Goal: Communication & Community: Answer question/provide support

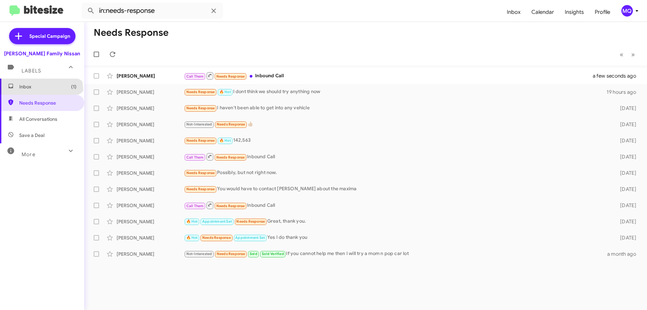
click at [41, 90] on span "Inbox (1)" at bounding box center [42, 87] width 84 height 16
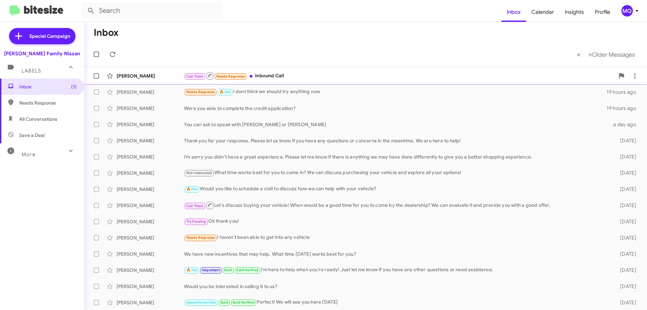
click at [300, 75] on div "Call Them Needs Response Inbound Call" at bounding box center [399, 75] width 431 height 8
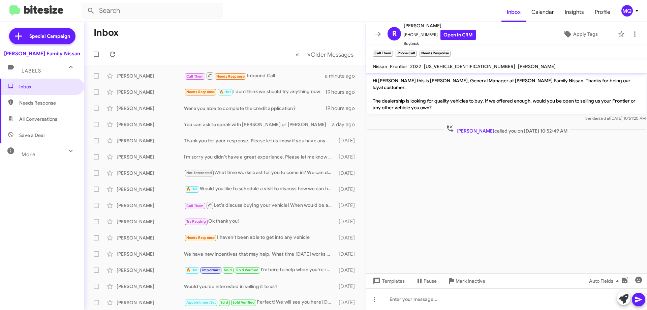
click at [26, 153] on span "More" at bounding box center [29, 154] width 14 height 6
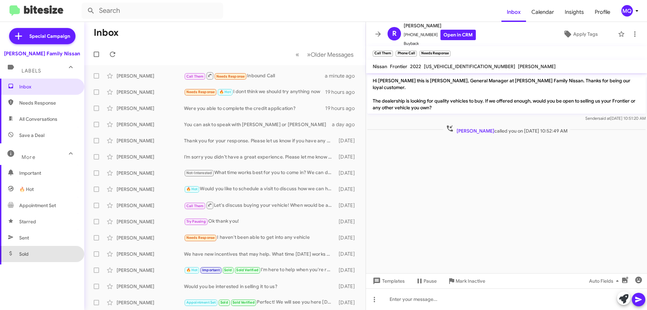
click at [41, 246] on span "Sold" at bounding box center [42, 254] width 84 height 16
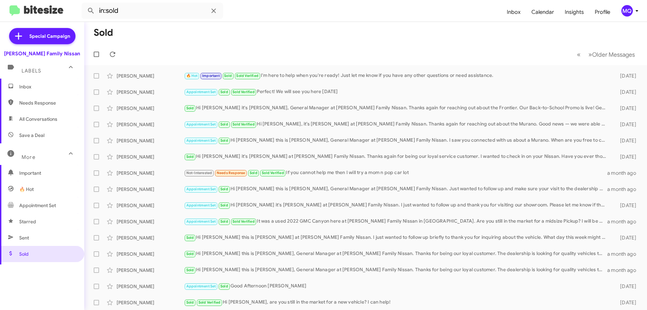
click at [42, 237] on span "Sent" at bounding box center [42, 238] width 84 height 16
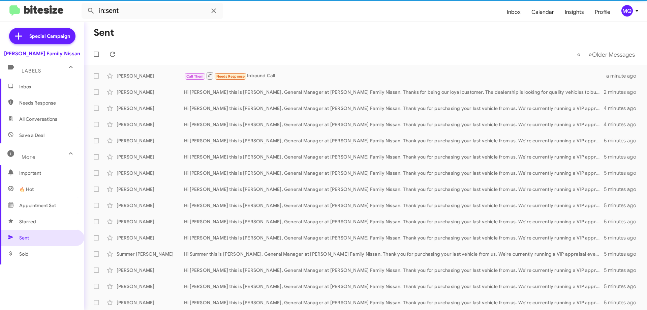
click at [48, 218] on span "Starred" at bounding box center [42, 221] width 84 height 16
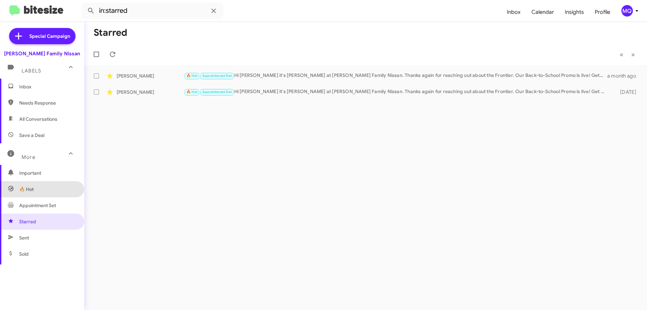
click at [49, 194] on span "🔥 Hot" at bounding box center [42, 189] width 84 height 16
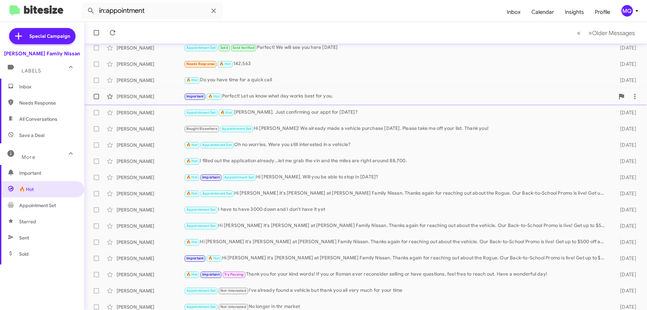
scroll to position [82, 0]
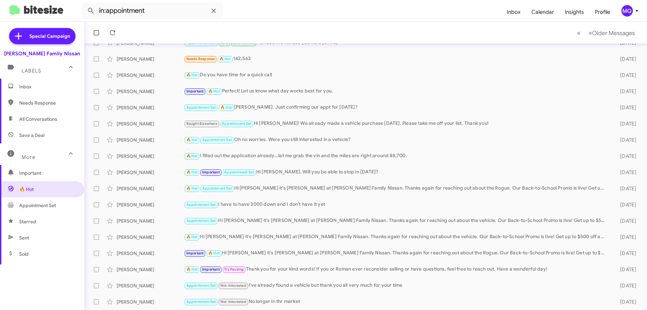
click at [36, 256] on span "Sold" at bounding box center [42, 254] width 84 height 16
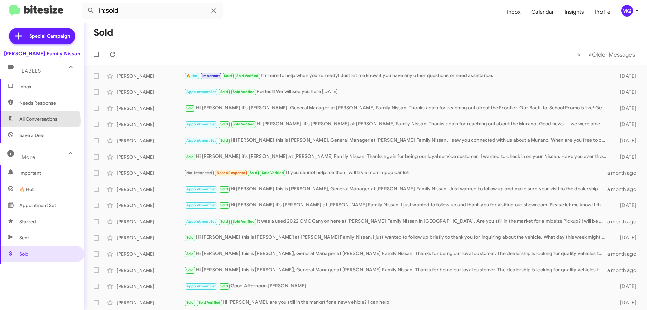
click at [34, 121] on span "All Conversations" at bounding box center [38, 119] width 38 height 7
type input "in:all-conversations"
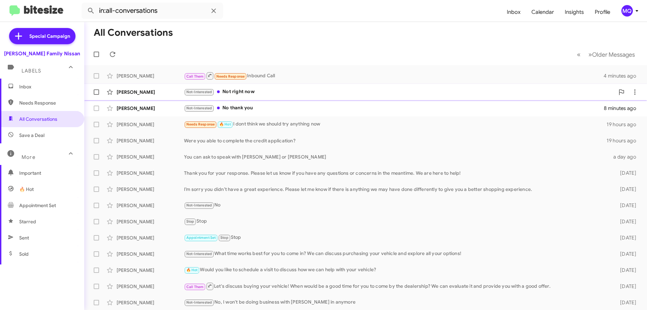
click at [258, 92] on div "Not-Interested Not right now" at bounding box center [399, 92] width 431 height 8
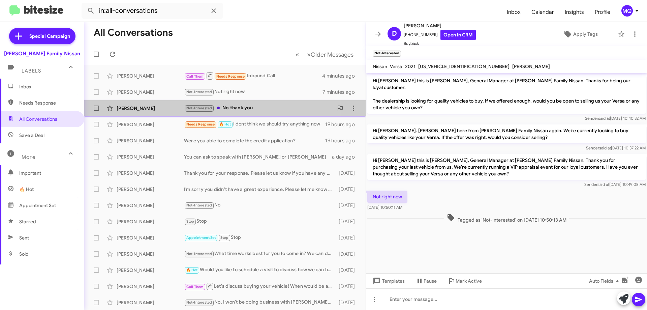
click at [261, 107] on div "Not-Interested No thank you" at bounding box center [258, 108] width 149 height 8
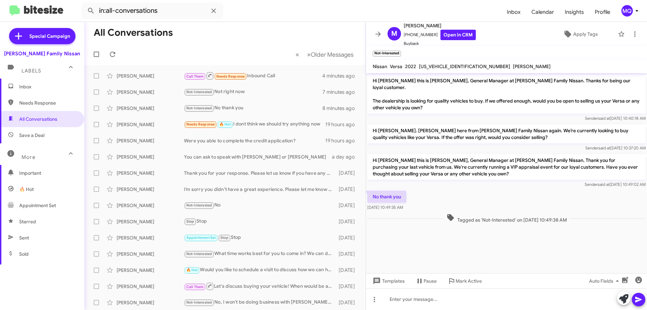
click at [49, 90] on span "Inbox" at bounding box center [42, 87] width 84 height 16
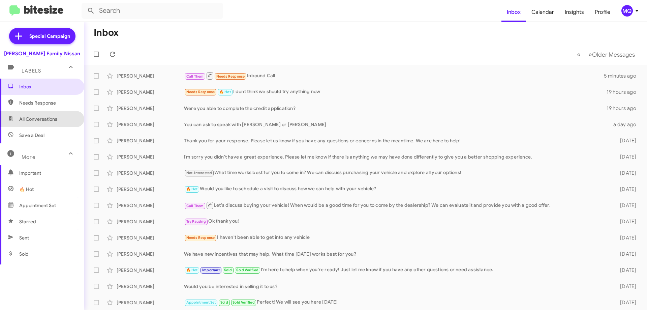
click at [55, 117] on span "All Conversations" at bounding box center [38, 119] width 38 height 7
type input "in:all-conversations"
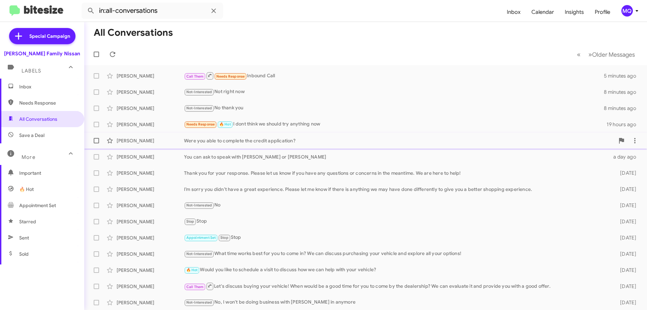
click at [302, 137] on div "[PERSON_NAME] Were you able to complete the credit application? 19 hours ago" at bounding box center [366, 140] width 552 height 13
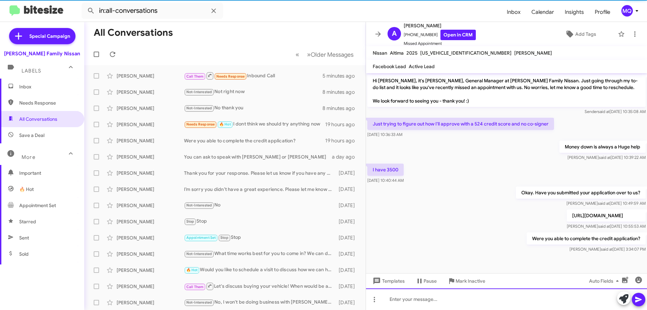
click at [470, 300] on div at bounding box center [506, 299] width 281 height 22
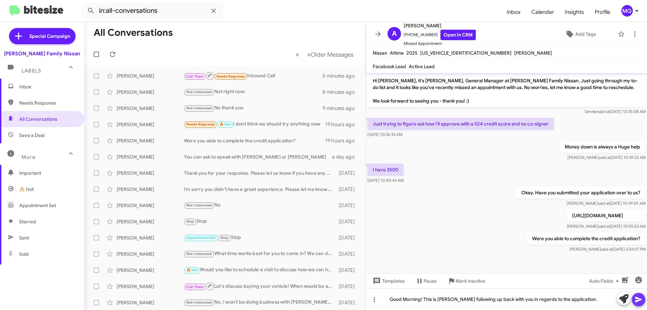
click at [639, 299] on icon at bounding box center [638, 300] width 6 height 6
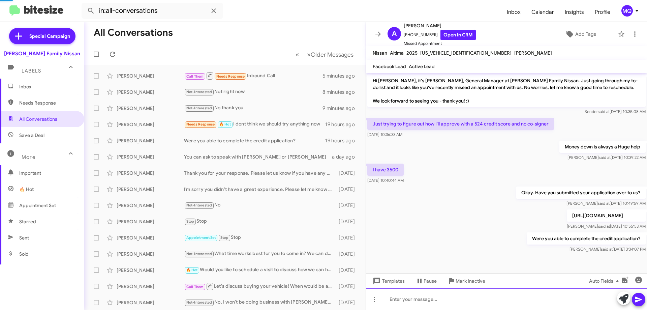
scroll to position [17, 0]
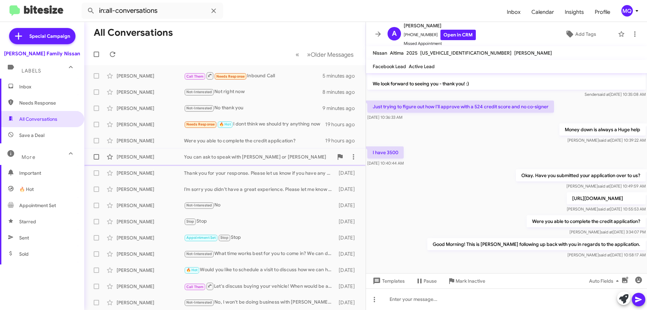
click at [240, 158] on div "You can ask to speak with [PERSON_NAME] or [PERSON_NAME]" at bounding box center [258, 156] width 149 height 7
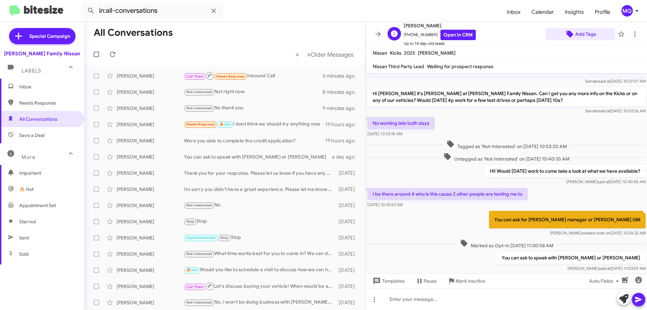
click at [577, 34] on span "Add Tags" at bounding box center [585, 34] width 21 height 12
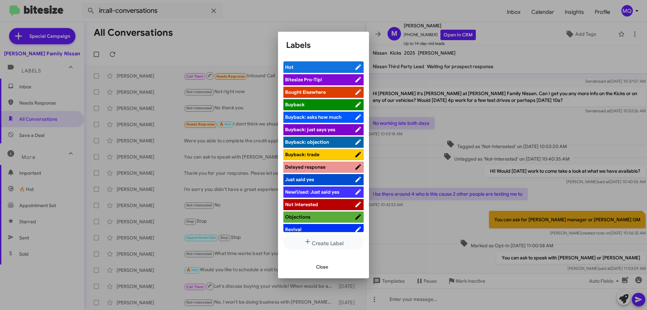
click at [299, 94] on span "Bought Elsewhere" at bounding box center [305, 92] width 41 height 6
click at [321, 267] on span "Close" at bounding box center [322, 267] width 12 height 12
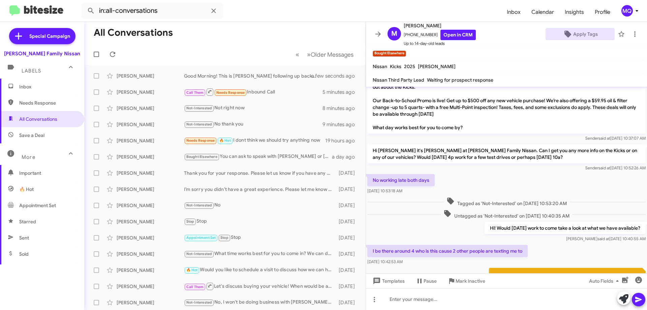
scroll to position [16, 0]
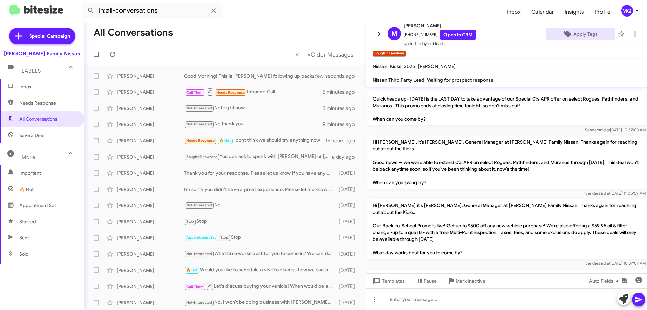
click at [378, 33] on icon at bounding box center [378, 34] width 8 height 8
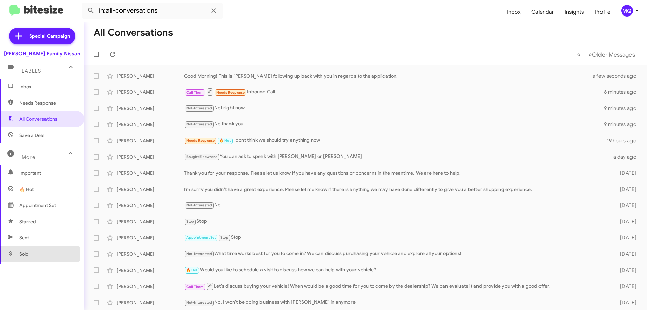
click at [37, 253] on span "Sold" at bounding box center [42, 254] width 84 height 16
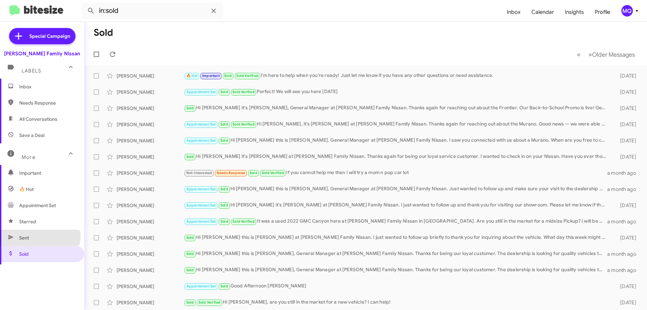
click at [36, 235] on span "Sent" at bounding box center [42, 238] width 84 height 16
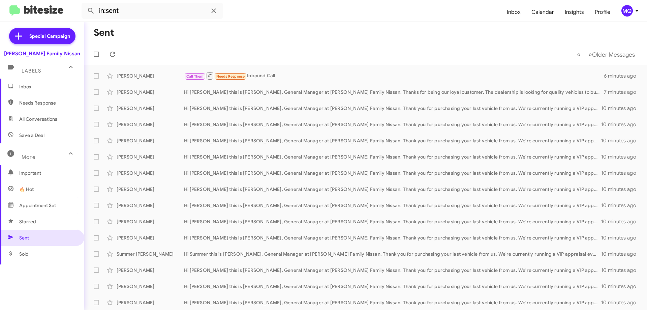
click at [35, 248] on span "Sold" at bounding box center [42, 254] width 84 height 16
type input "in:sold"
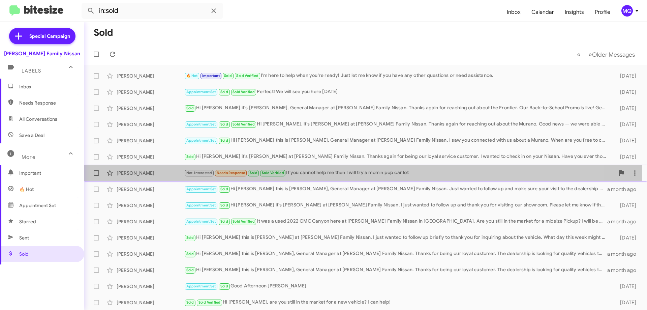
click at [323, 176] on div "Not-Interested Needs Response Sold Sold Verified If you cannot help me then I w…" at bounding box center [399, 173] width 431 height 8
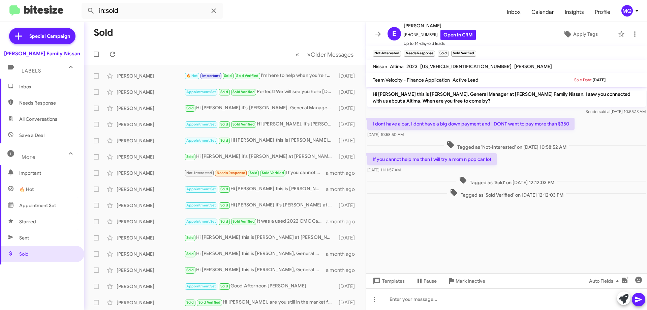
click at [34, 85] on span "Inbox" at bounding box center [47, 86] width 57 height 7
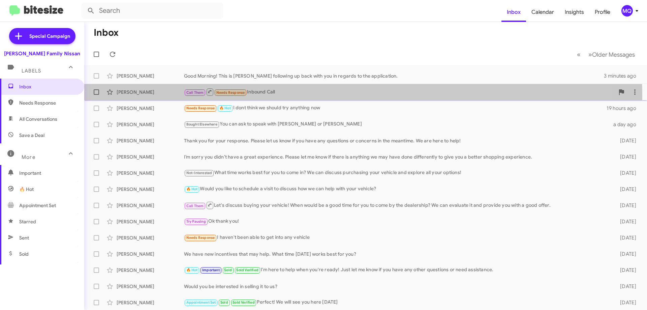
click at [284, 95] on div "Call Them Needs Response Inbound Call" at bounding box center [399, 92] width 431 height 8
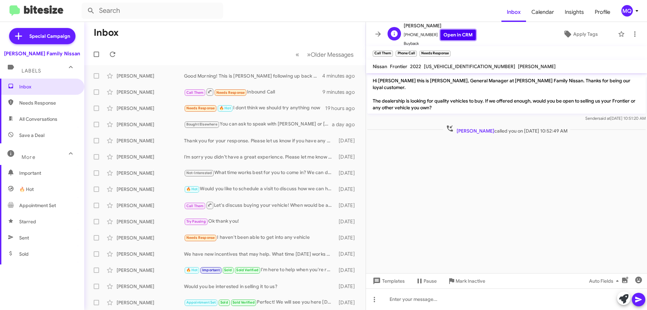
click at [455, 36] on link "Open in CRM" at bounding box center [458, 35] width 35 height 10
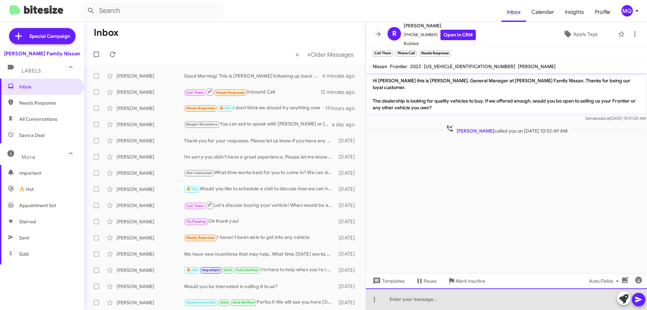
click at [441, 301] on div at bounding box center [506, 299] width 281 height 22
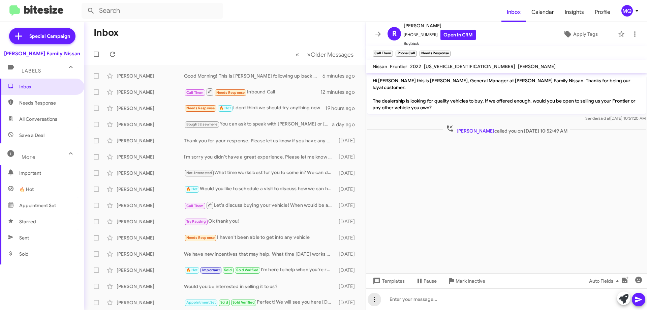
click at [371, 301] on icon at bounding box center [374, 299] width 8 height 8
click at [389, 286] on button "note" at bounding box center [389, 282] width 42 height 16
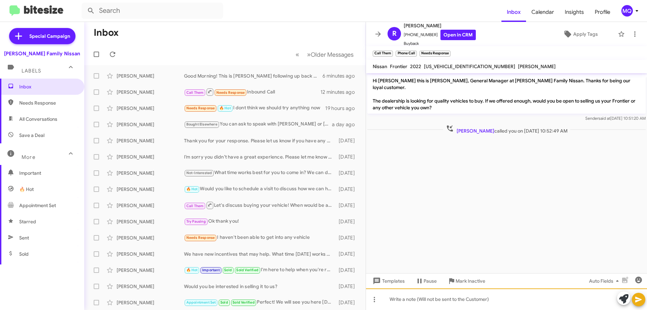
click at [442, 299] on div at bounding box center [506, 299] width 281 height 22
click at [480, 301] on div "Has a 2025 Toyota Crossover.... [US_VEHICLE_IDENTIFICATION_NUMBER] 2000 MILES" at bounding box center [506, 299] width 281 height 22
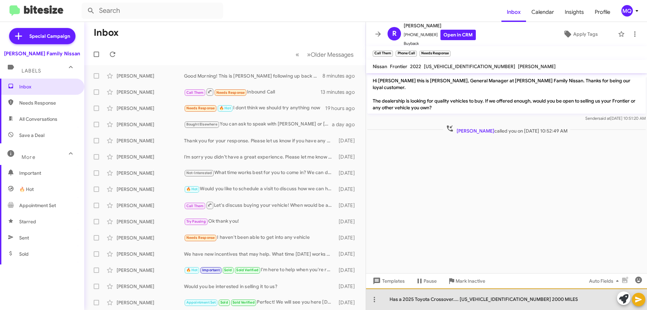
click at [480, 301] on div "Has a 2025 Toyota Crossover.... [US_VEHICLE_IDENTIFICATION_NUMBER] 2000 MILES" at bounding box center [506, 299] width 281 height 22
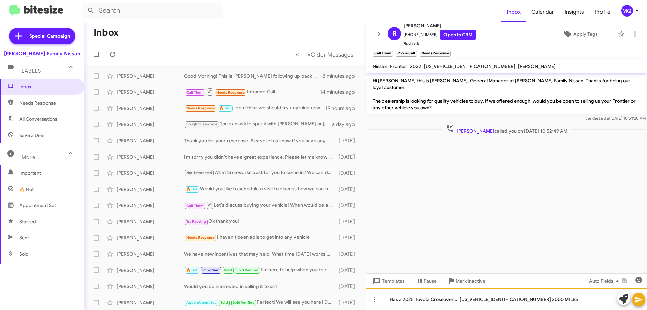
copy div "[US_VEHICLE_IDENTIFICATION_NUMBER]"
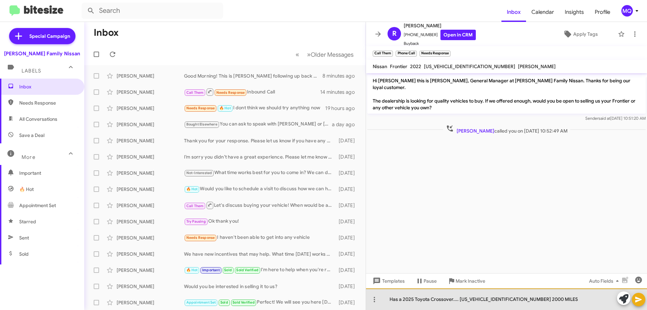
click at [465, 308] on div "Has a 2025 Toyota Crossover.... [US_VEHICLE_IDENTIFICATION_NUMBER] 2000 MILES" at bounding box center [506, 299] width 281 height 22
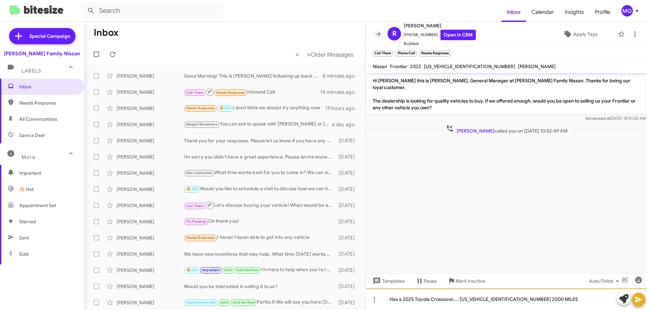
click at [472, 298] on div "Has a 2025 Toyota Crossover.... [US_VEHICLE_IDENTIFICATION_NUMBER] 2000 MILES" at bounding box center [506, 299] width 281 height 22
click at [481, 298] on div "Has a 2025 Toyota Crossover.... [US_VEHICLE_IDENTIFICATION_NUMBER] 2000 MILES" at bounding box center [506, 299] width 281 height 22
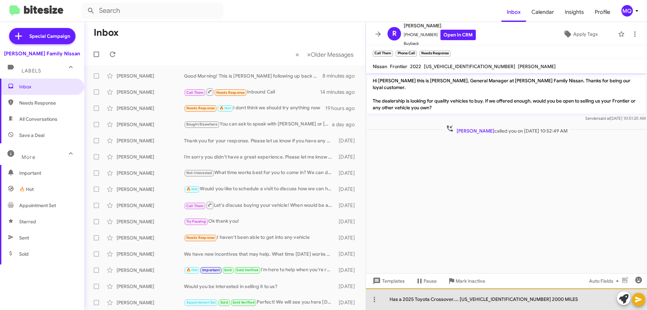
click at [491, 298] on div "Has a 2025 Toyota Crossover.... [US_VEHICLE_IDENTIFICATION_NUMBER] 2000 MILES" at bounding box center [506, 299] width 281 height 22
click at [493, 298] on div "Has a 2025 Toyota Crossover.... [US_VEHICLE_IDENTIFICATION_NUMBER] 2000 MILES" at bounding box center [506, 299] width 281 height 22
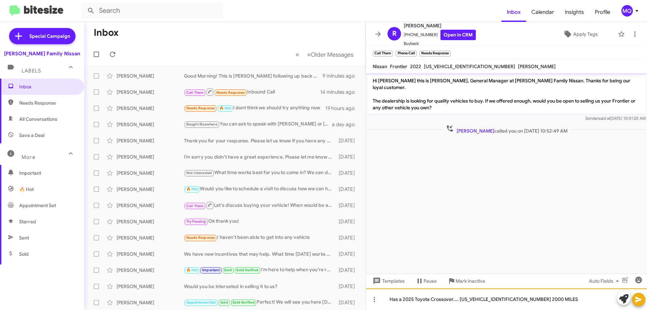
click at [554, 299] on div "Has a 2025 Toyota Crossover.... [US_VEHICLE_IDENTIFICATION_NUMBER] 2000 MILES" at bounding box center [506, 299] width 281 height 22
drag, startPoint x: 459, startPoint y: 299, endPoint x: 514, endPoint y: 297, distance: 55.7
click at [459, 299] on div "Has a 2025 Toyota Crossover.... [US_VEHICLE_IDENTIFICATION_NUMBER] 2000 MILES" at bounding box center [506, 299] width 281 height 22
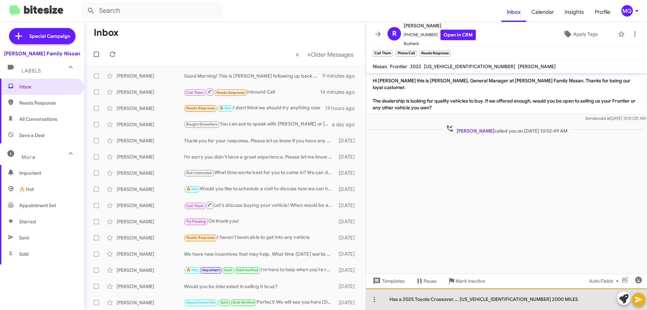
drag, startPoint x: 468, startPoint y: 298, endPoint x: 508, endPoint y: 298, distance: 40.1
click at [508, 298] on div "Has a 2025 Toyota Crossover.... [US_VEHICLE_IDENTIFICATION_NUMBER] 2000 MILES" at bounding box center [506, 299] width 281 height 22
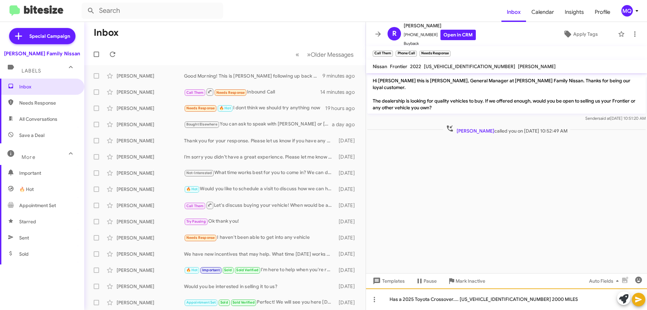
copy div "[US_VEHICLE_IDENTIFICATION_NUMBER]"
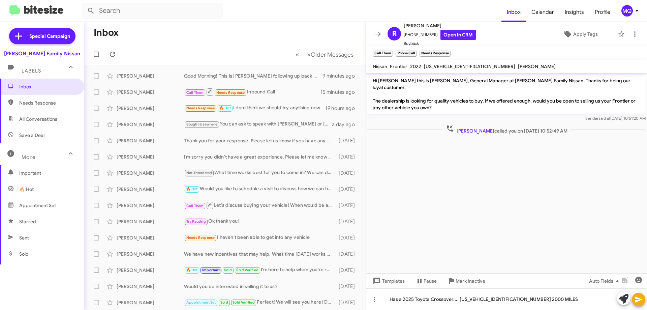
click at [642, 302] on icon at bounding box center [639, 299] width 8 height 8
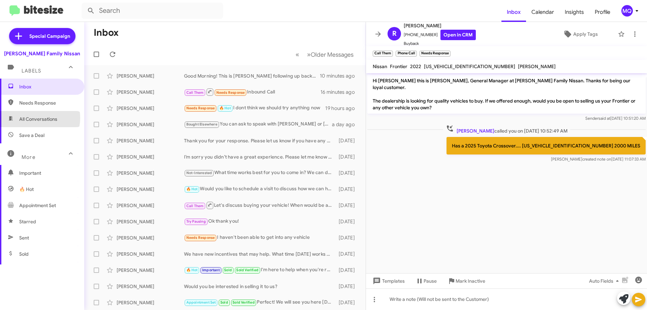
click at [36, 118] on span "All Conversations" at bounding box center [38, 119] width 38 height 7
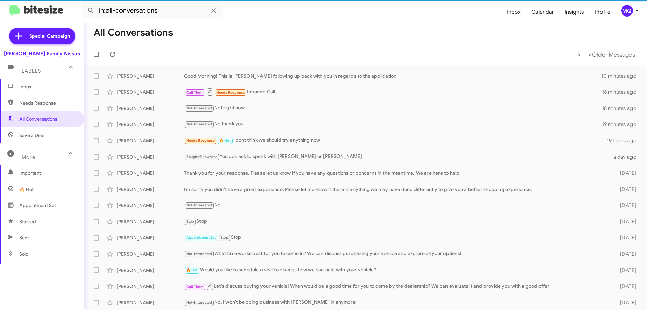
click at [33, 131] on span "Save a Deal" at bounding box center [42, 135] width 84 height 16
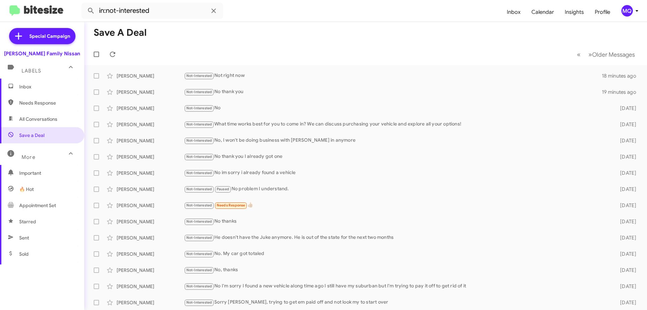
click at [42, 107] on span "Needs Response" at bounding box center [42, 103] width 84 height 16
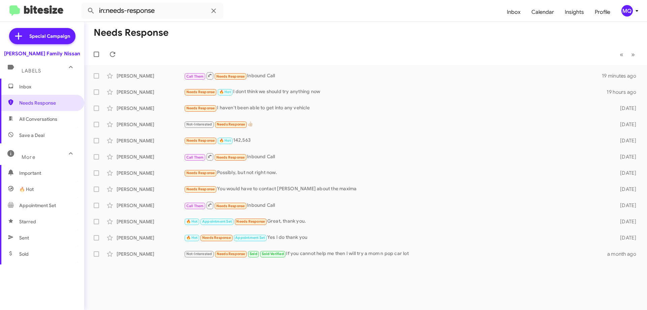
click at [56, 118] on span "All Conversations" at bounding box center [38, 119] width 38 height 7
type input "in:all-conversations"
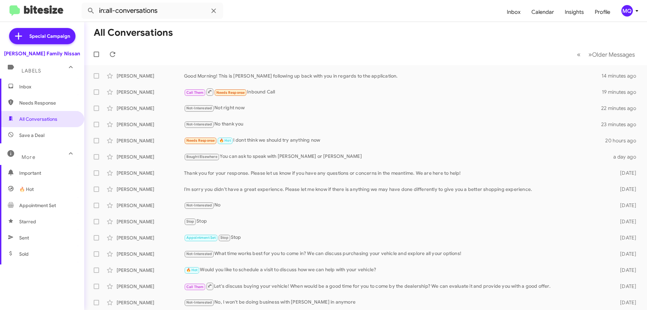
click at [37, 85] on span "Inbox" at bounding box center [47, 86] width 57 height 7
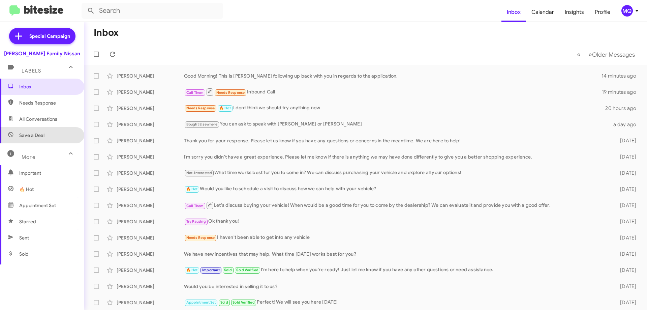
click at [43, 139] on span "Save a Deal" at bounding box center [42, 135] width 84 height 16
type input "in:not-interested"
